Goal: Transaction & Acquisition: Purchase product/service

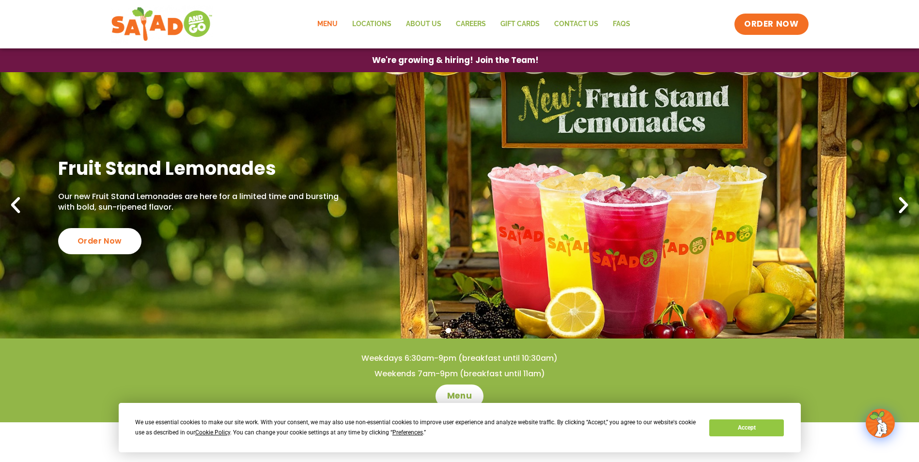
click at [324, 21] on link "Menu" at bounding box center [327, 24] width 35 height 22
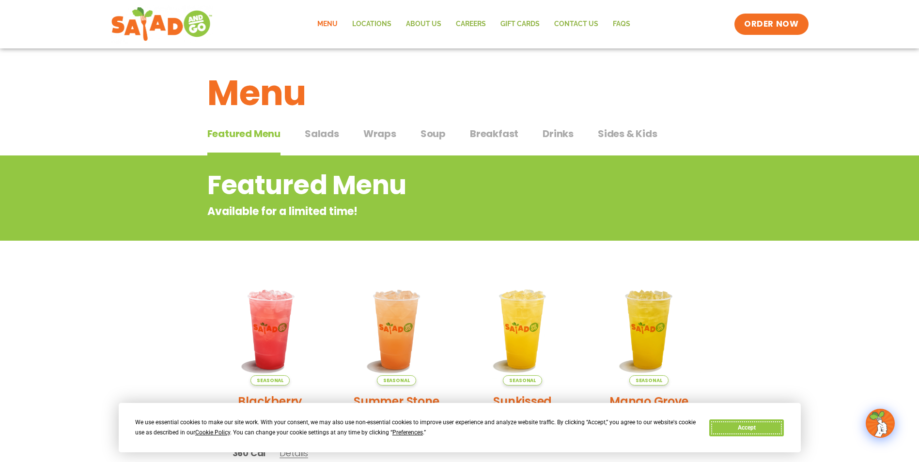
click at [766, 426] on button "Accept" at bounding box center [747, 428] width 75 height 17
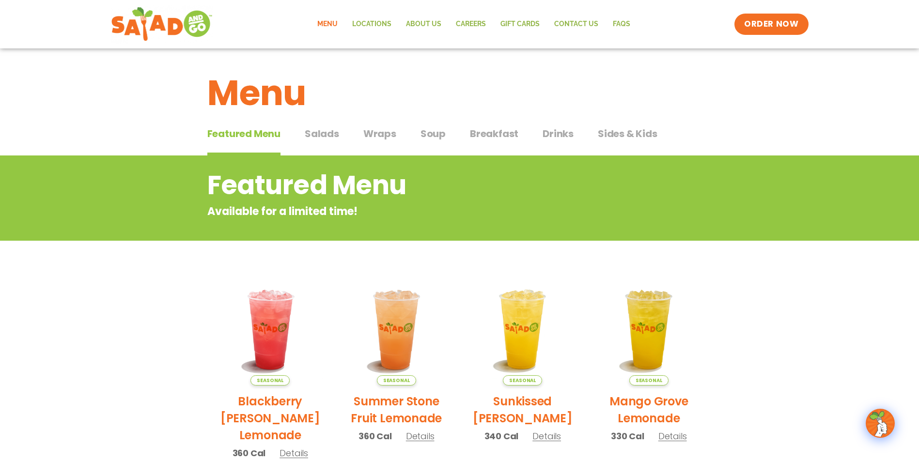
click at [323, 134] on span "Salads" at bounding box center [322, 133] width 34 height 15
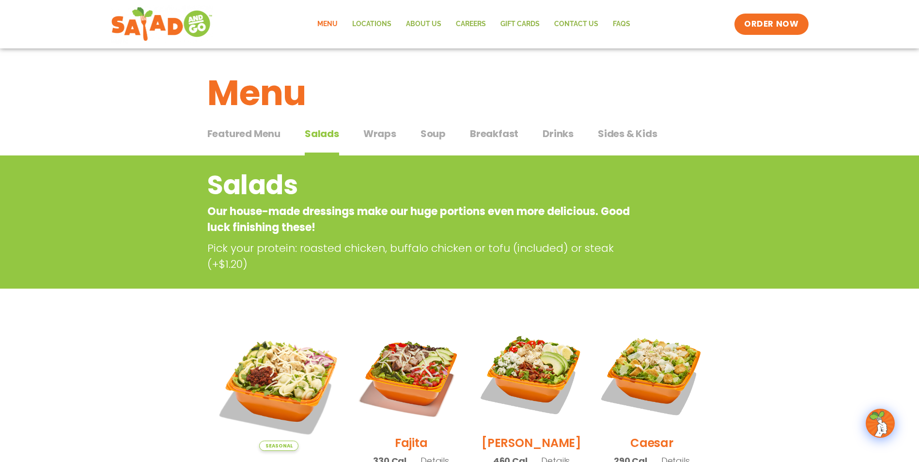
click at [367, 132] on span "Wraps" at bounding box center [379, 133] width 33 height 15
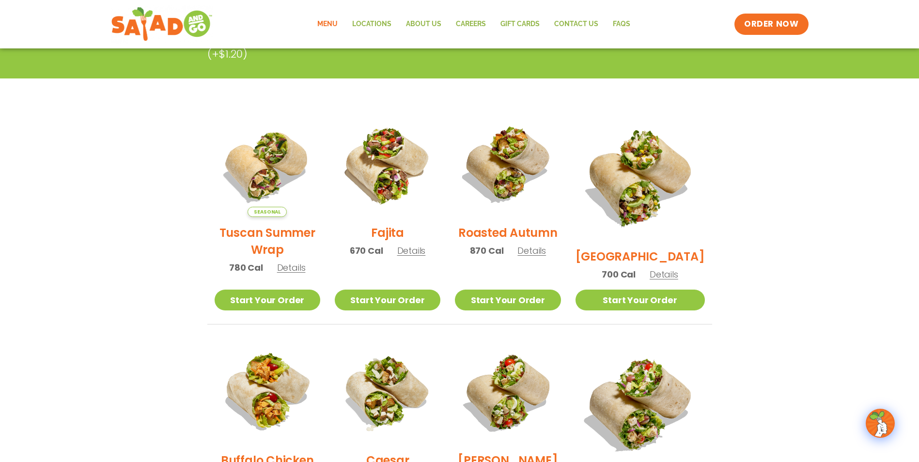
scroll to position [194, 0]
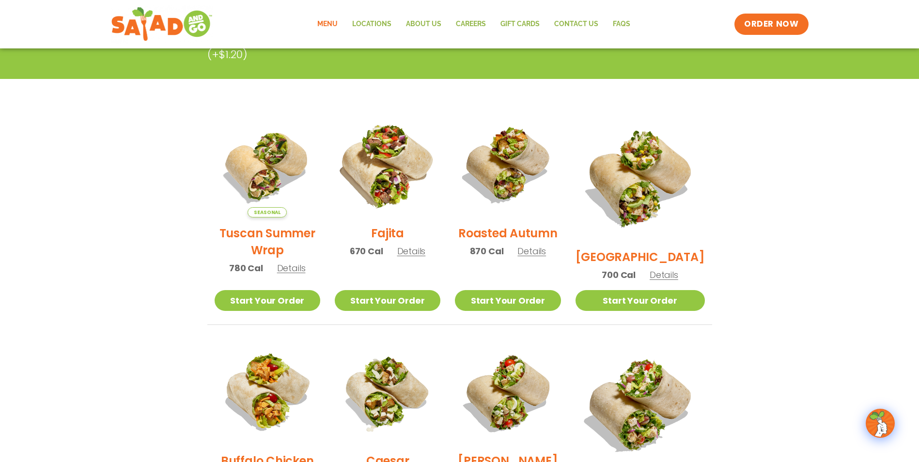
click at [409, 197] on img at bounding box center [388, 165] width 124 height 124
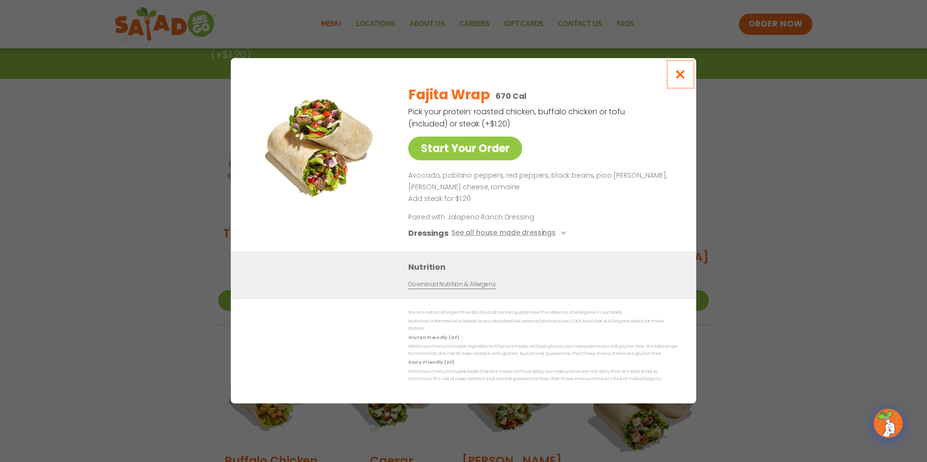
click at [677, 78] on icon "Close modal" at bounding box center [680, 74] width 12 height 10
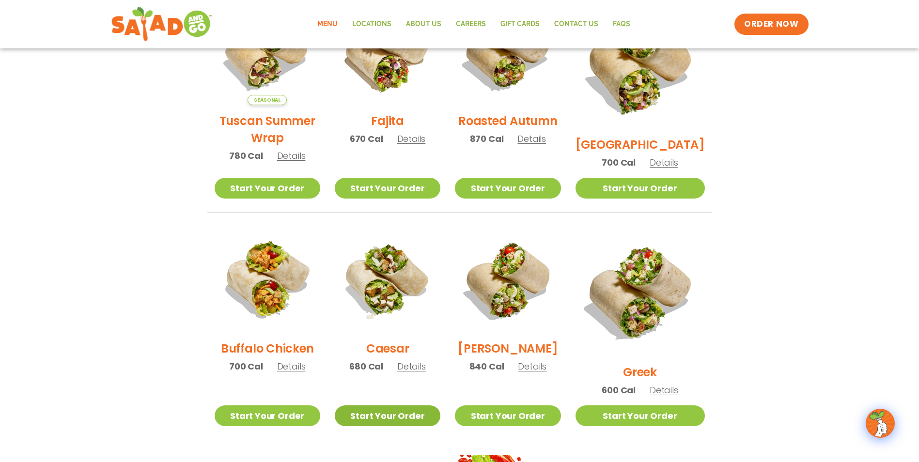
scroll to position [291, 0]
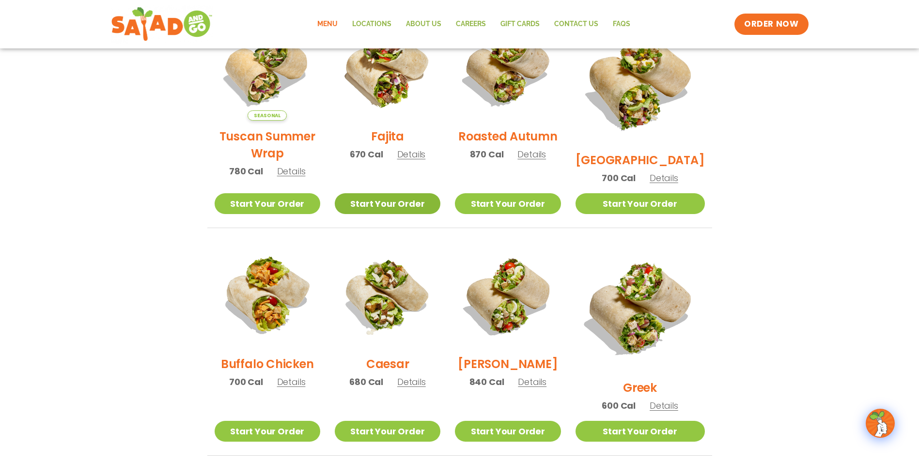
click at [401, 203] on link "Start Your Order" at bounding box center [388, 203] width 106 height 21
